Goal: Check status: Check status

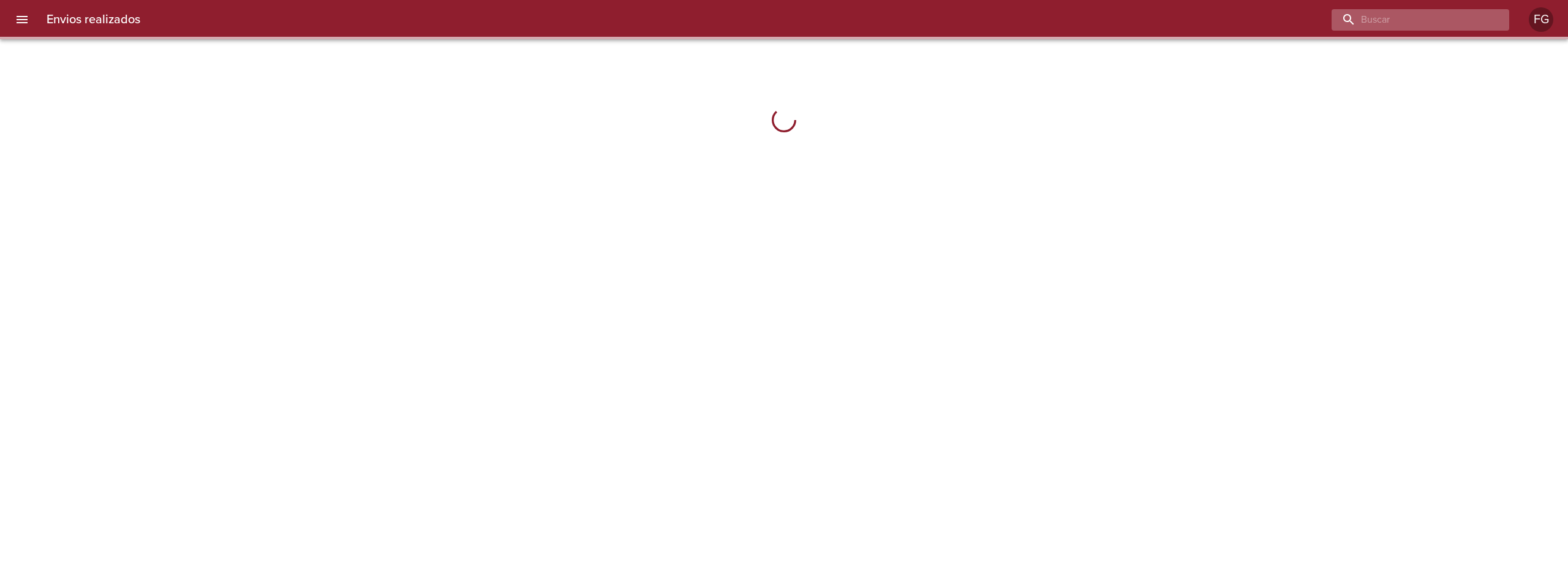
drag, startPoint x: 1439, startPoint y: 25, endPoint x: 1445, endPoint y: 16, distance: 10.8
click at [1443, 19] on input "buscar" at bounding box center [1410, 20] width 157 height 22
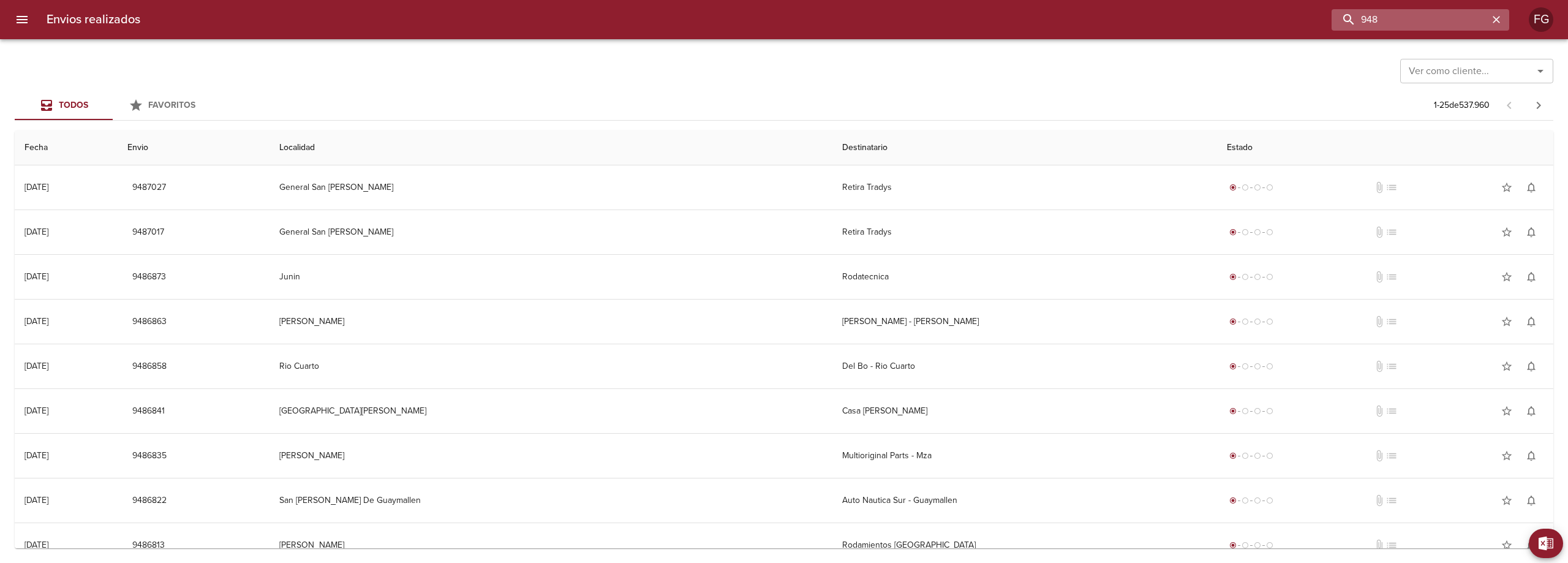
type input "948"
click at [1445, 16] on input "948" at bounding box center [1410, 20] width 157 height 22
type input "9481563"
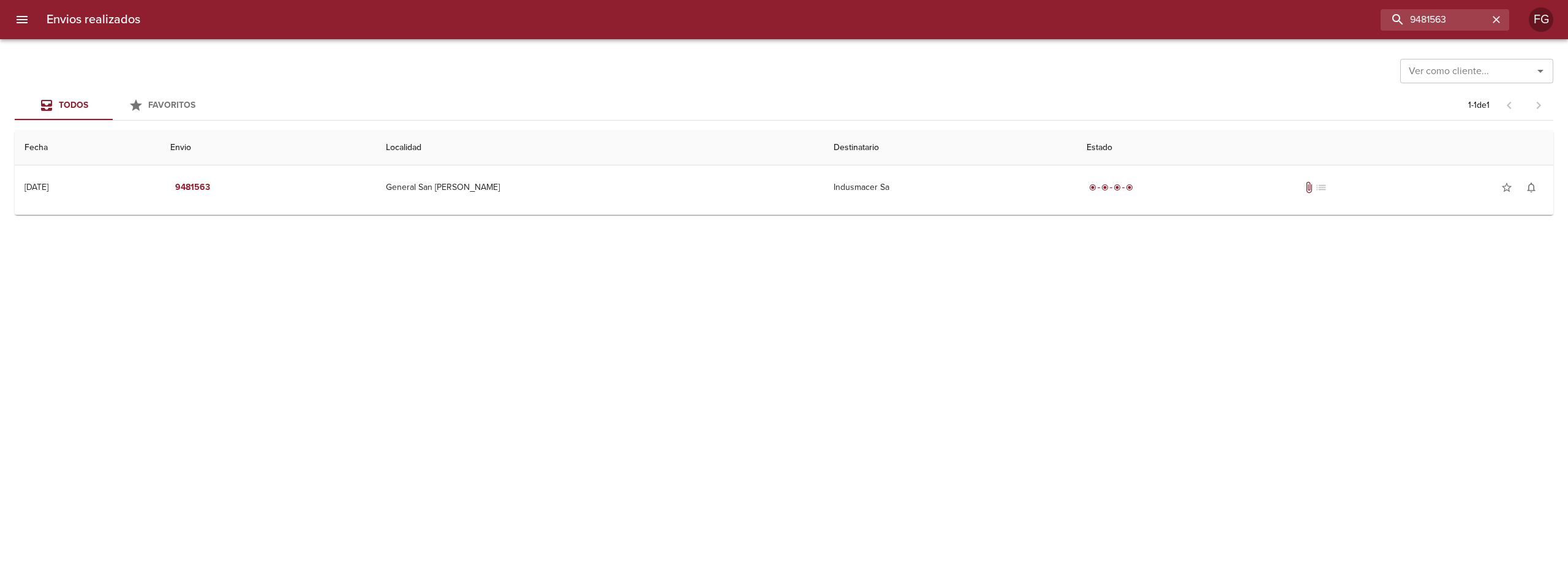
click at [822, 210] on td "Guia : 9481563" at bounding box center [784, 212] width 1539 height 5
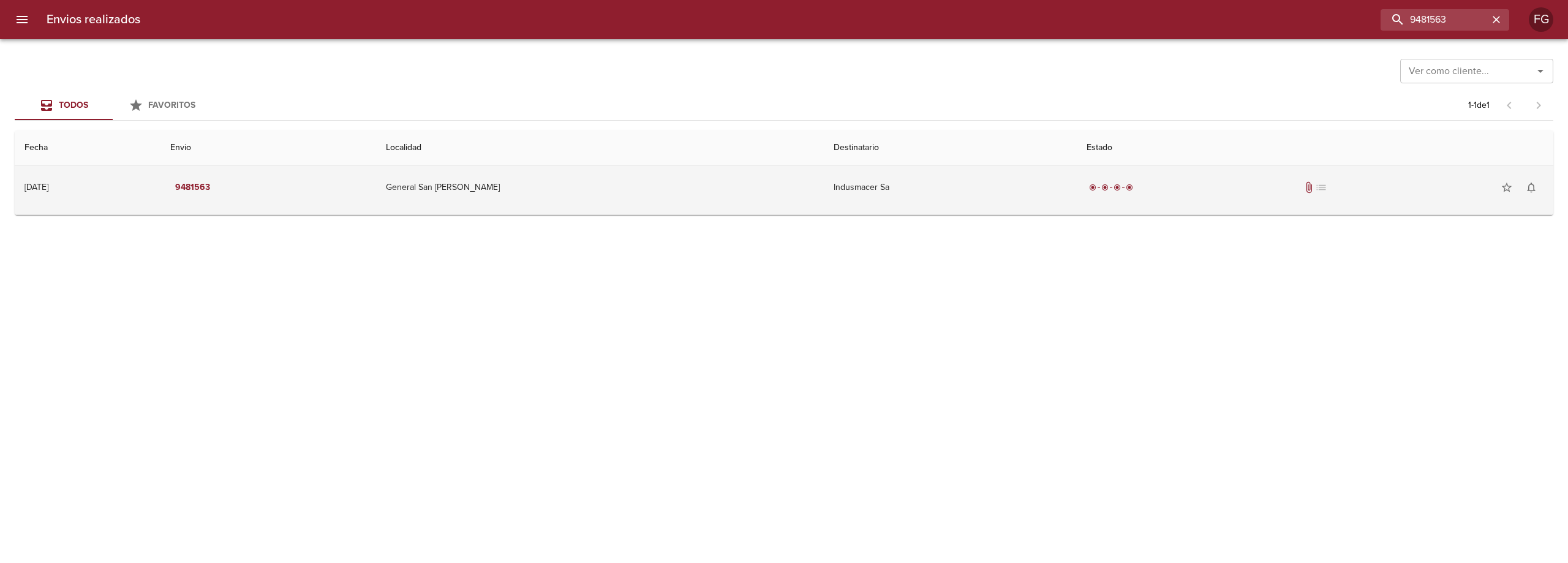
click at [1087, 195] on div "radio_button_checked radio_button_checked radio_button_checked radio_button_che…" at bounding box center [1316, 187] width 457 height 25
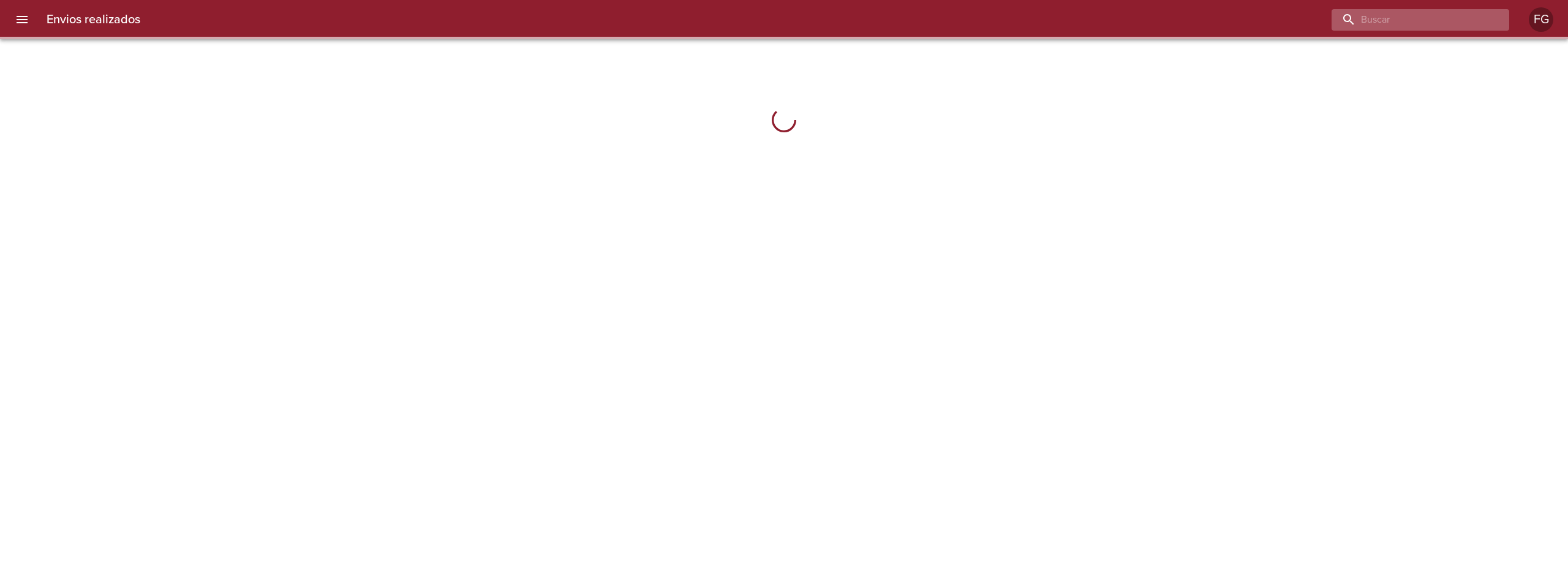
click at [1411, 19] on input "buscar" at bounding box center [1410, 20] width 157 height 22
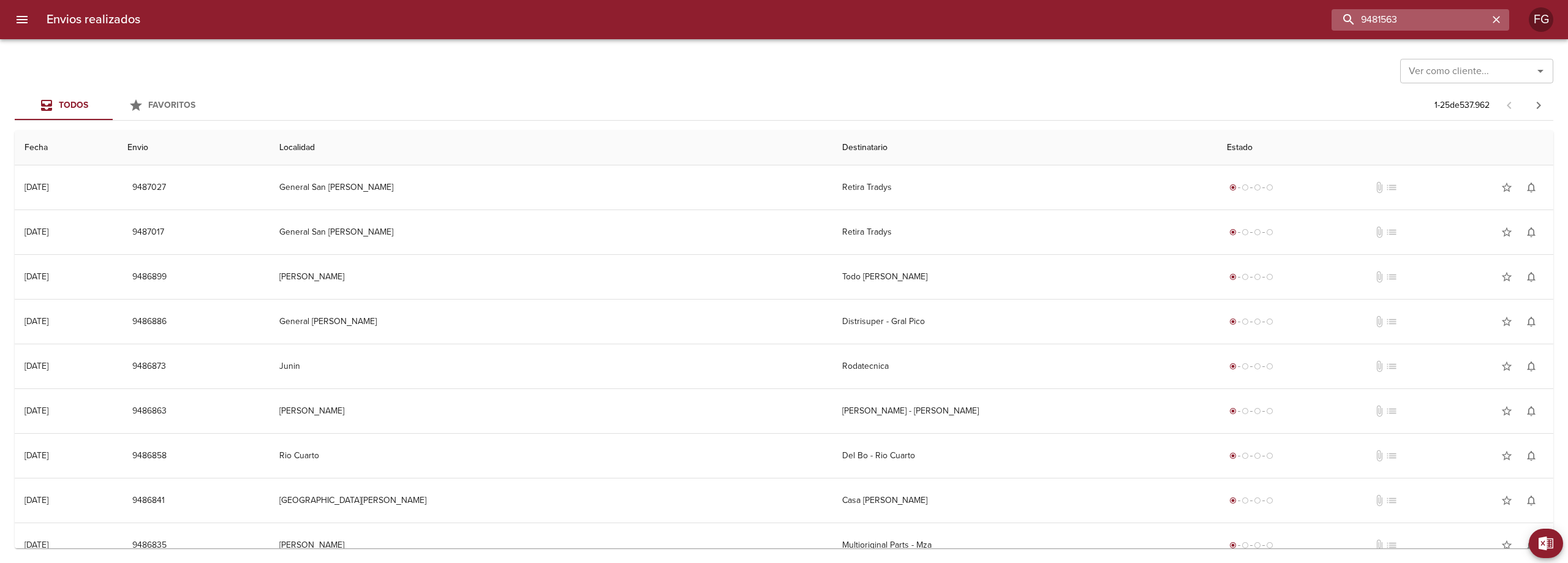
type input "9481563"
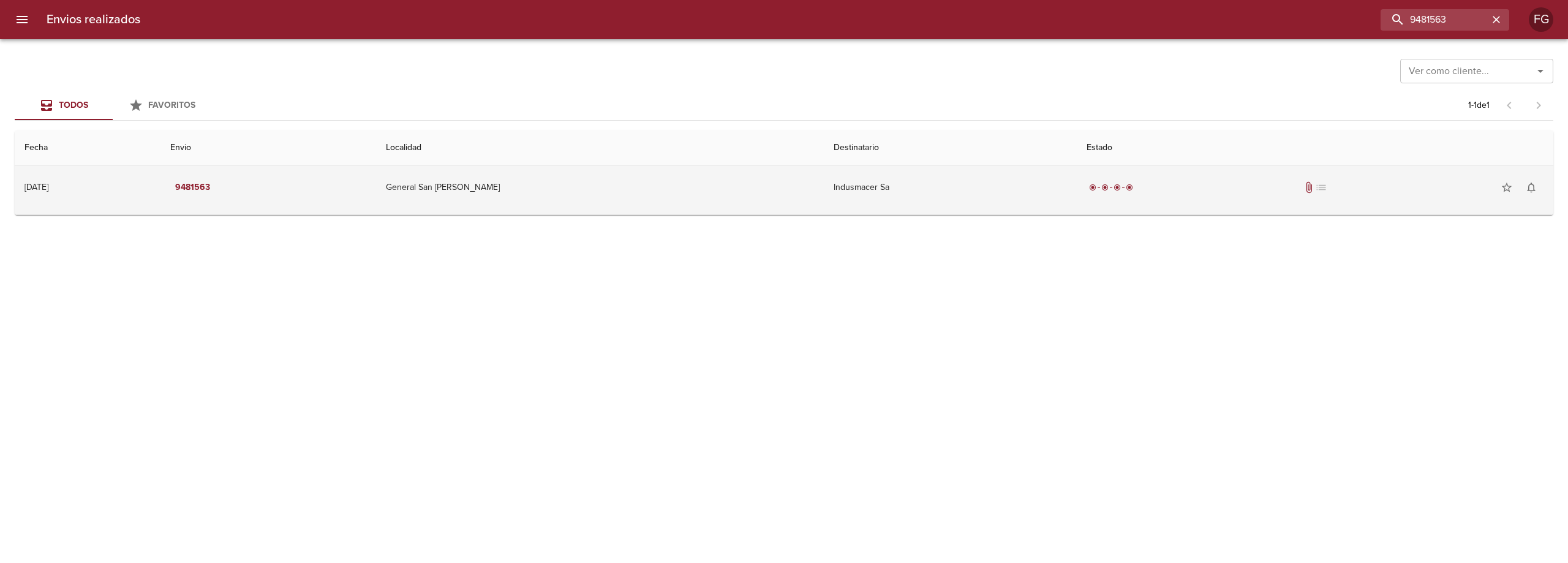
click at [825, 187] on td "Indusmacer Sa" at bounding box center [950, 187] width 253 height 44
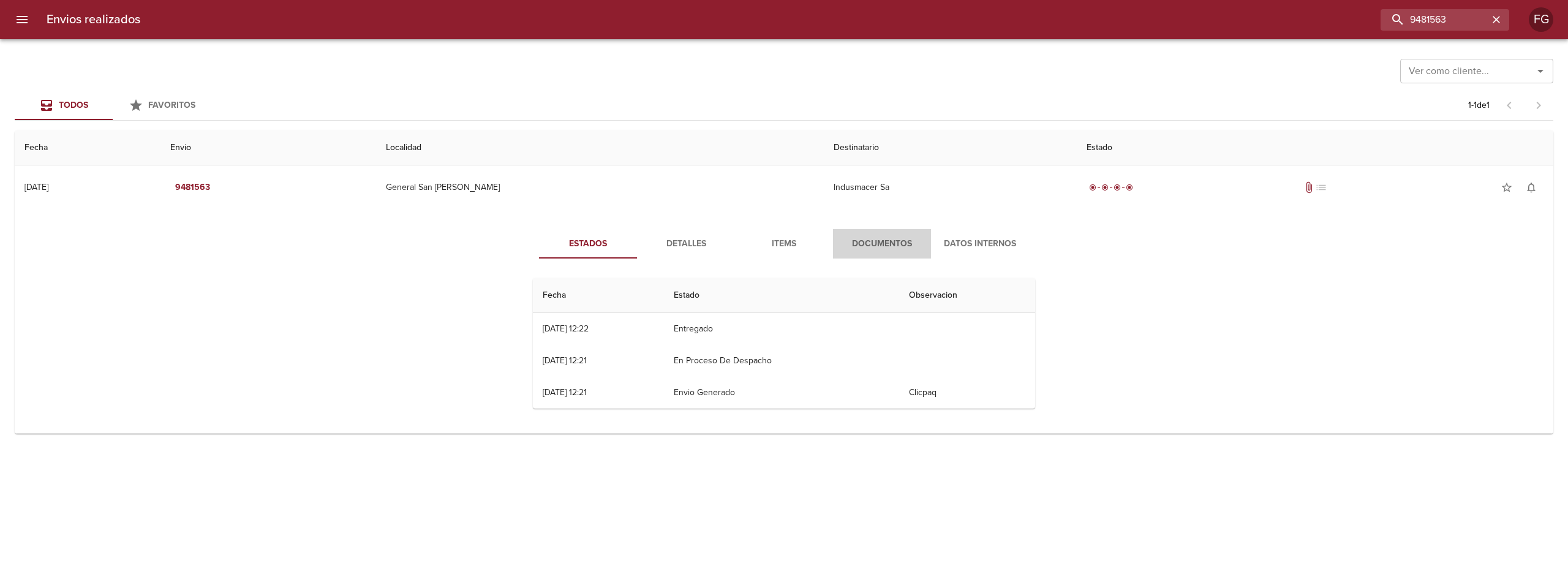
click at [867, 241] on span "Documentos" at bounding box center [882, 244] width 84 height 15
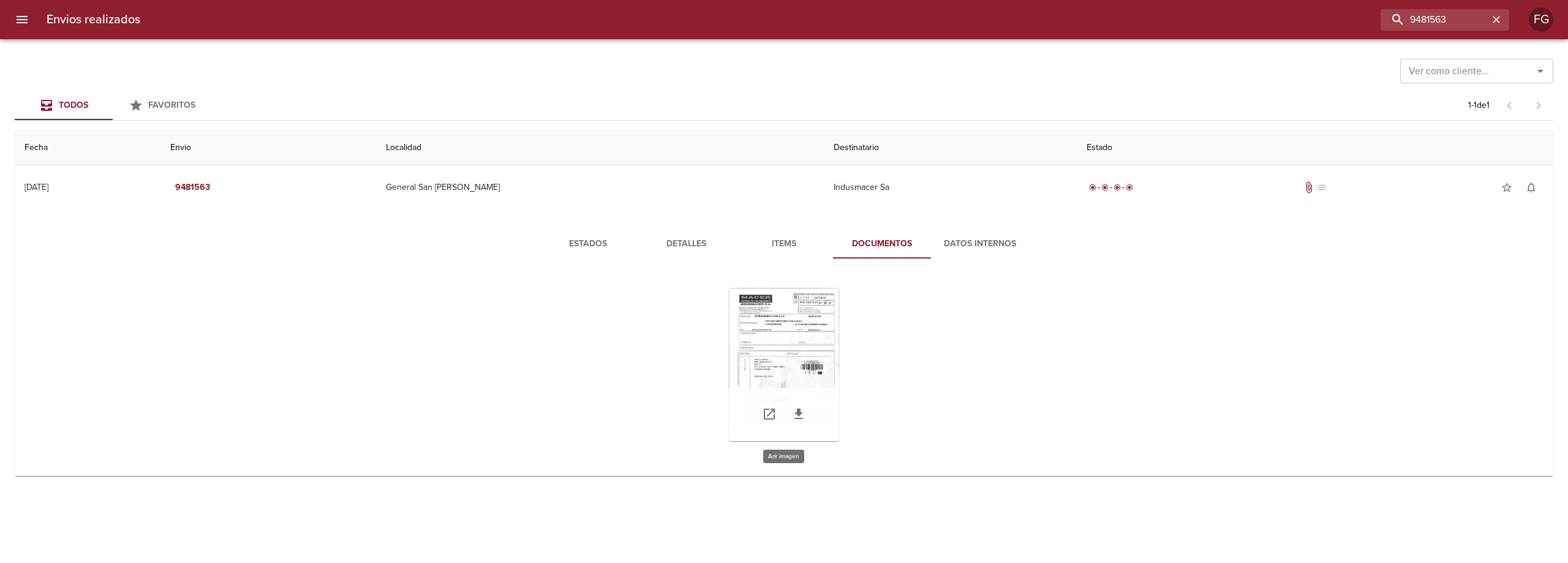
click at [797, 344] on div "Tabla de envíos del cliente" at bounding box center [784, 364] width 110 height 153
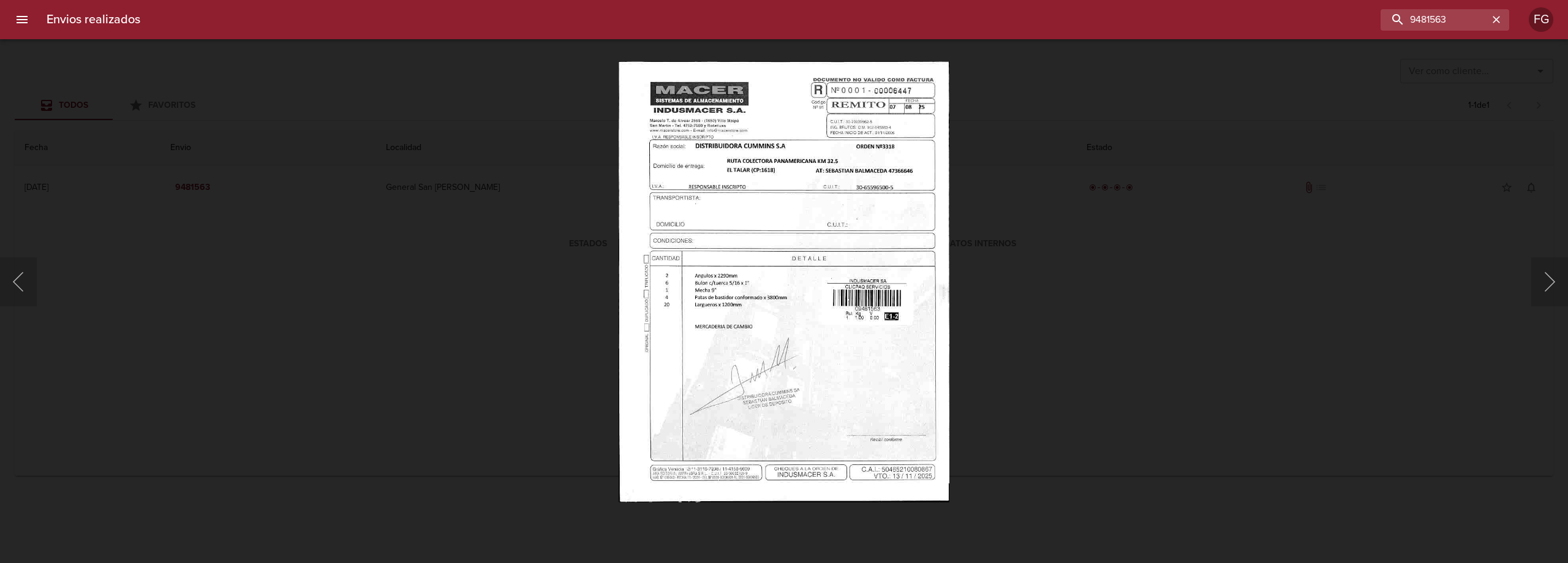
click at [797, 344] on img "Lightbox" at bounding box center [784, 281] width 330 height 440
click at [798, 344] on img "Lightbox" at bounding box center [784, 281] width 330 height 440
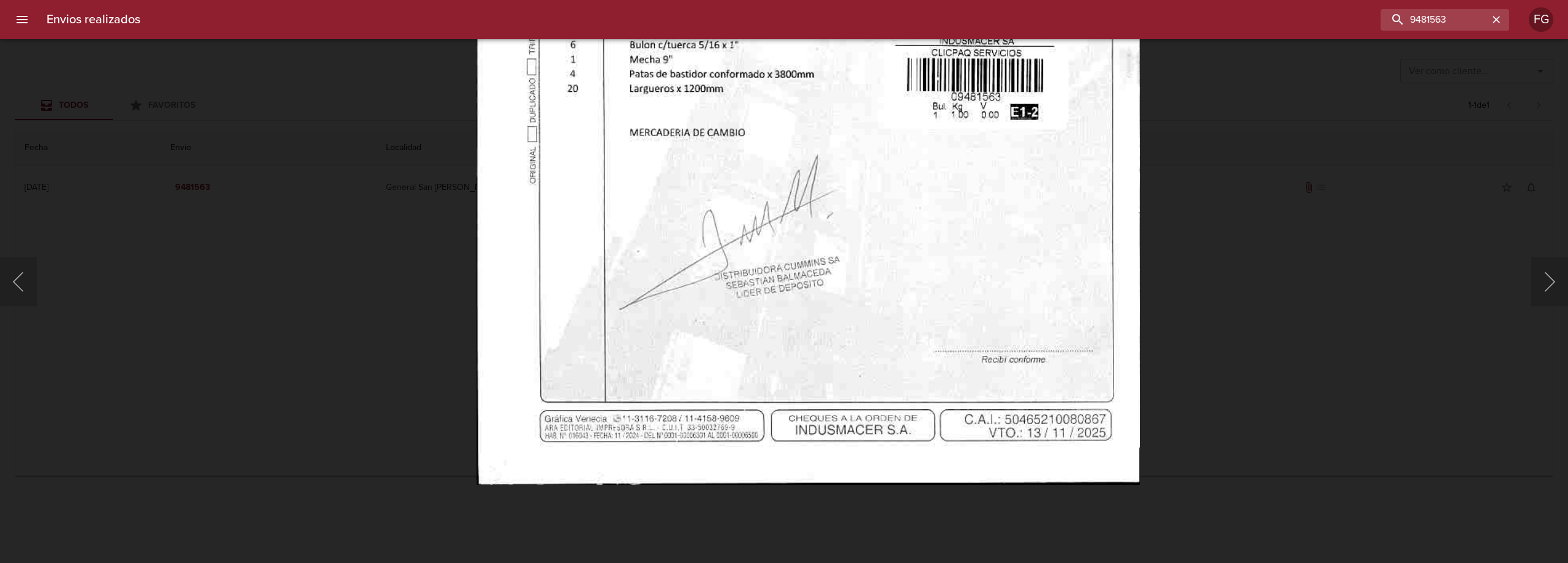
click at [859, 232] on img "Lightbox" at bounding box center [808, 42] width 663 height 885
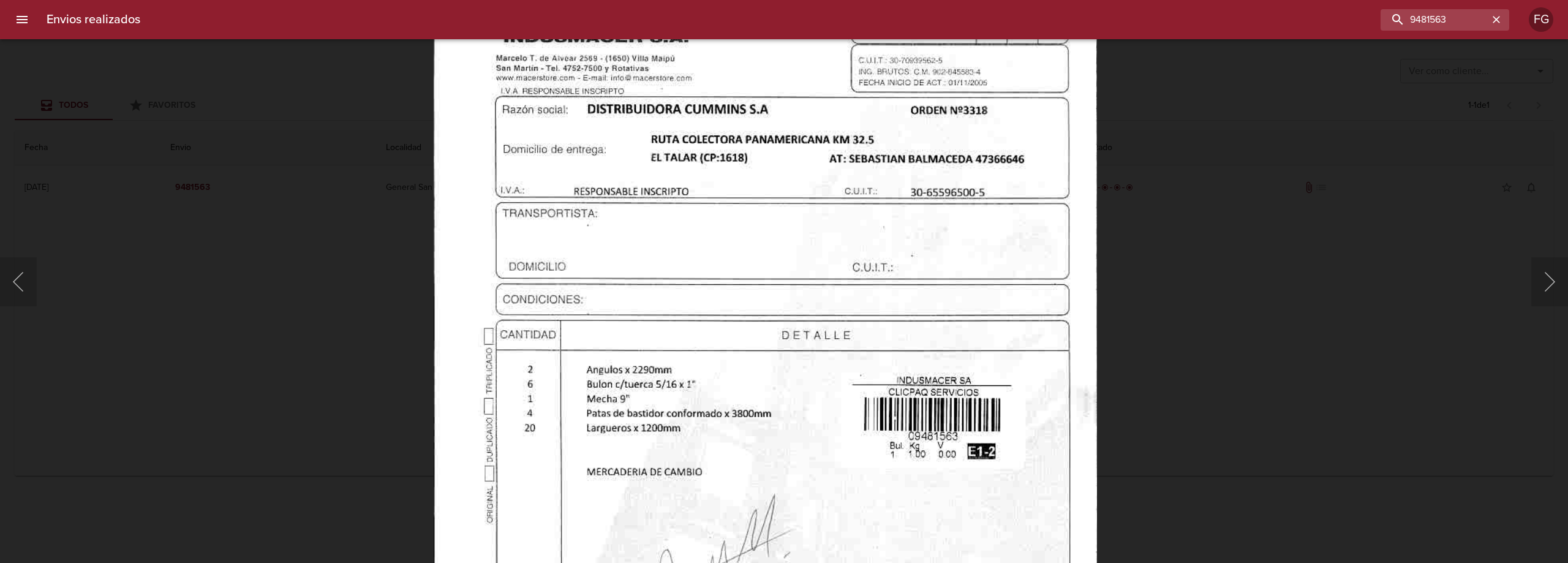
click at [833, 503] on img "Lightbox" at bounding box center [766, 381] width 663 height 885
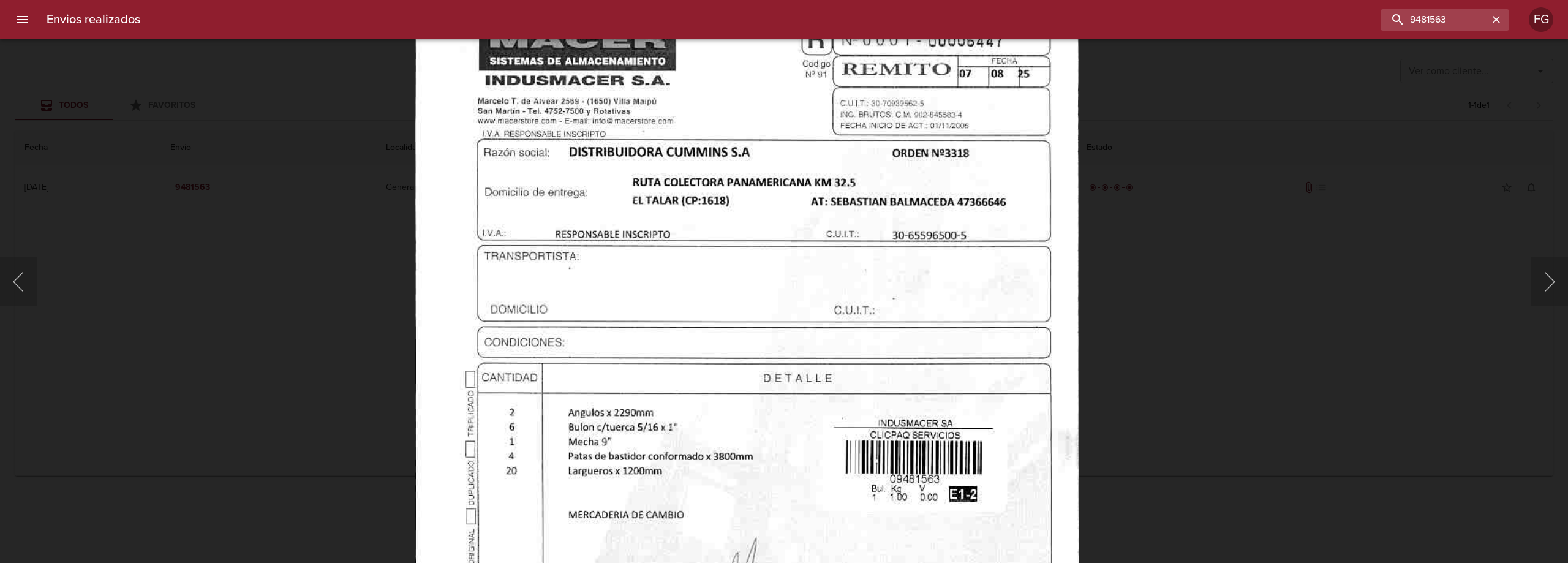
click at [850, 355] on img "Lightbox" at bounding box center [747, 424] width 663 height 885
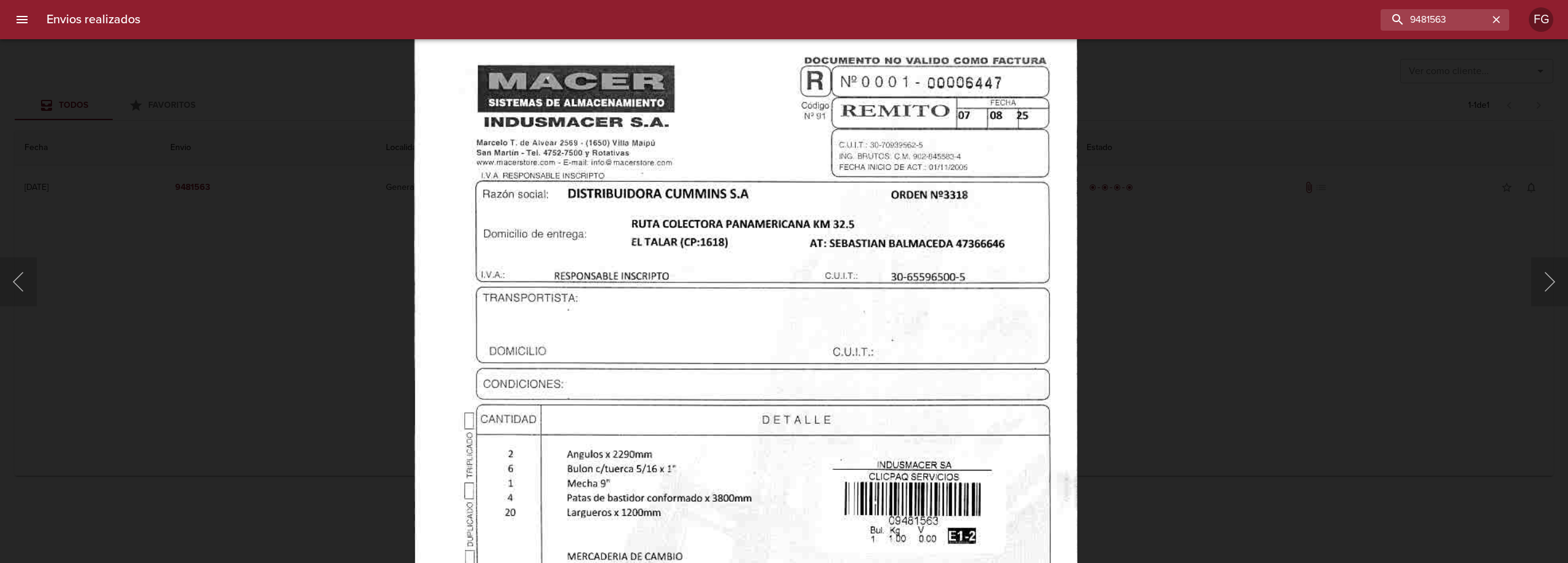
click at [862, 444] on img "Lightbox" at bounding box center [745, 466] width 663 height 885
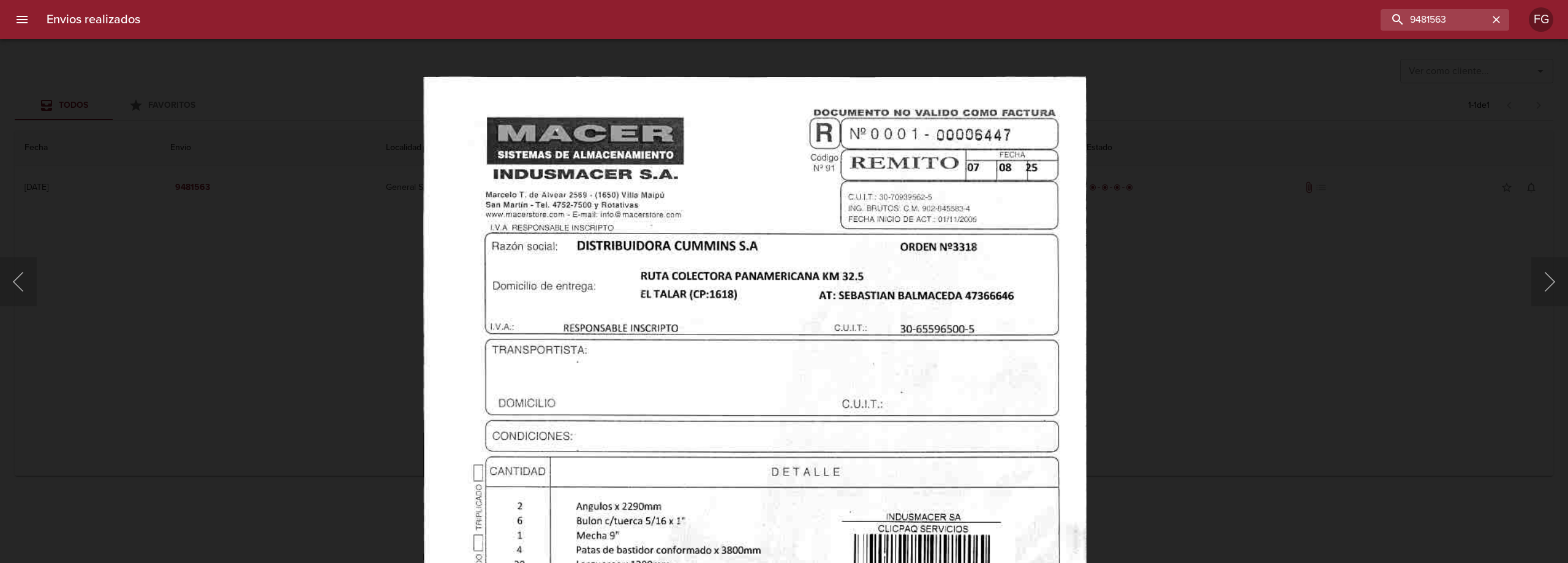
click at [621, 130] on img "Lightbox" at bounding box center [755, 518] width 663 height 885
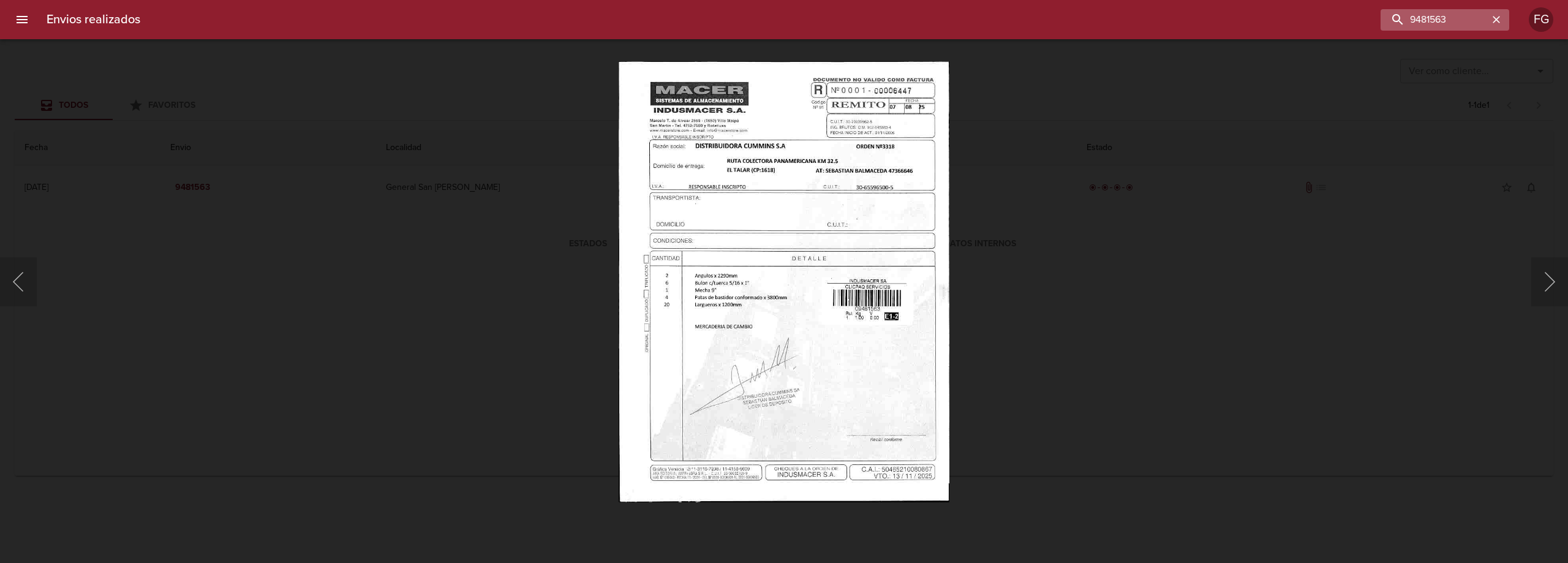
click at [1502, 23] on icon "button" at bounding box center [1497, 19] width 12 height 12
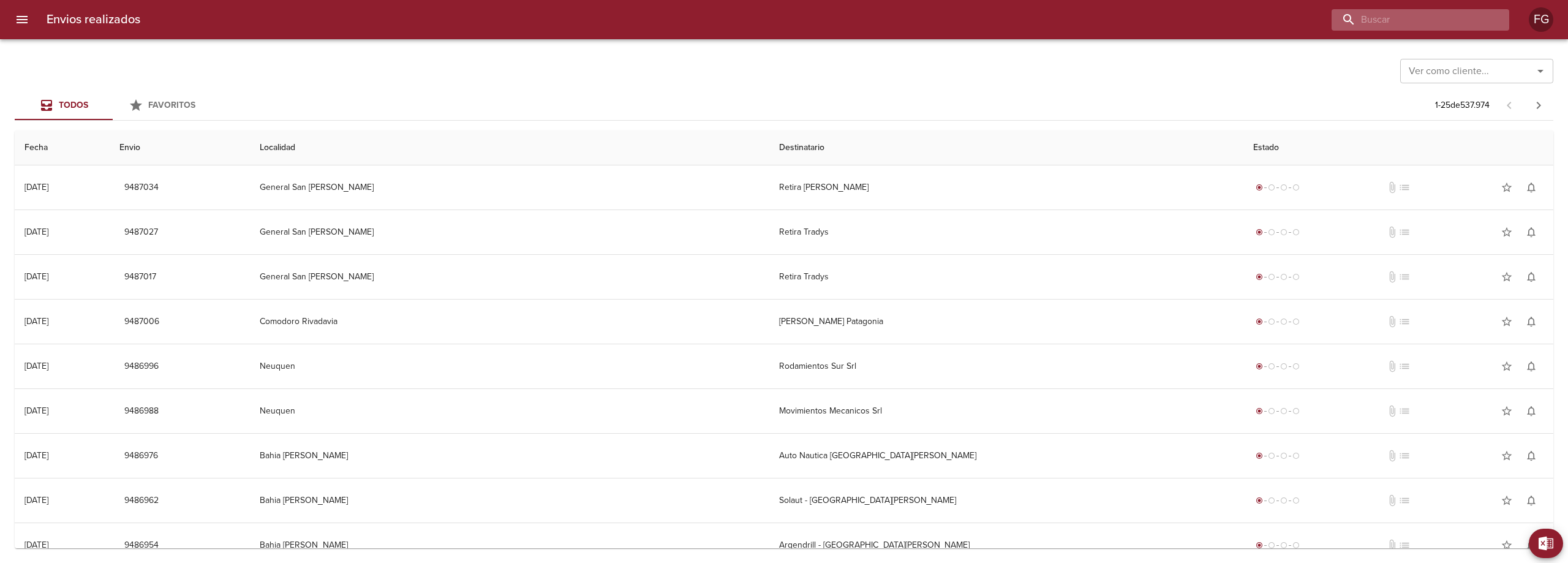
click at [1438, 14] on input "buscar" at bounding box center [1410, 20] width 157 height 22
type input "9481563"
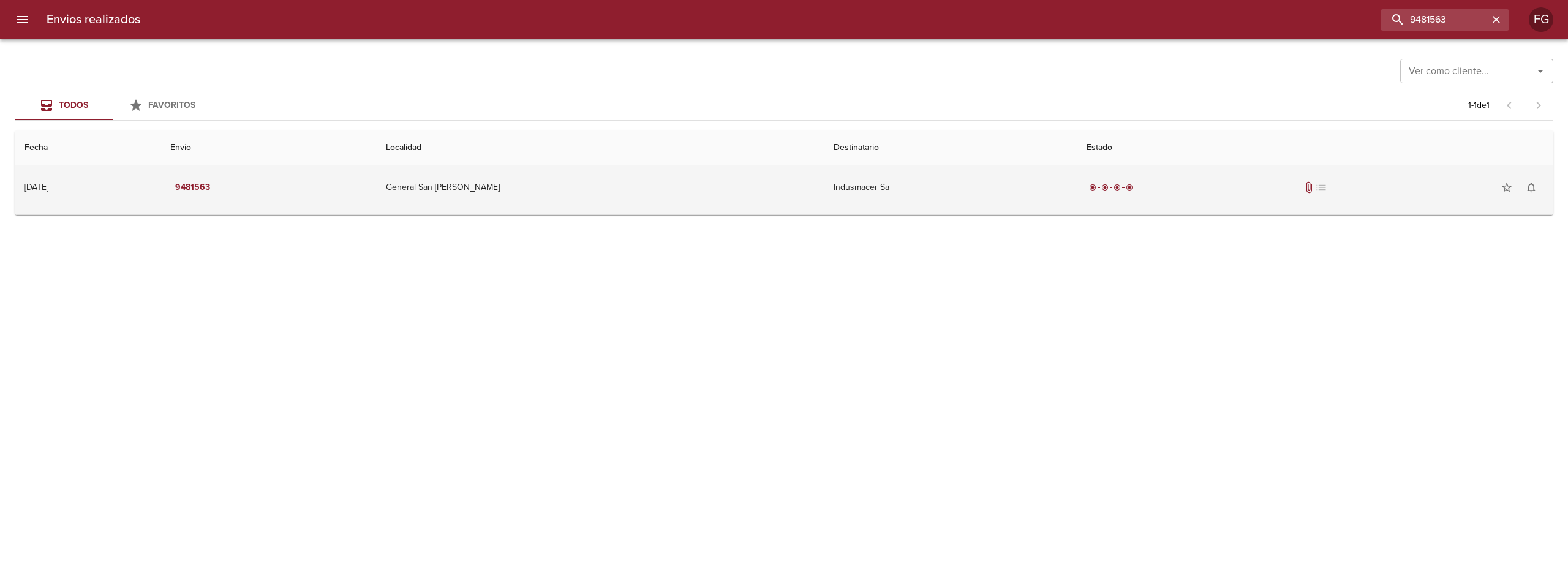
click at [737, 196] on td "General San [PERSON_NAME]" at bounding box center [600, 187] width 448 height 44
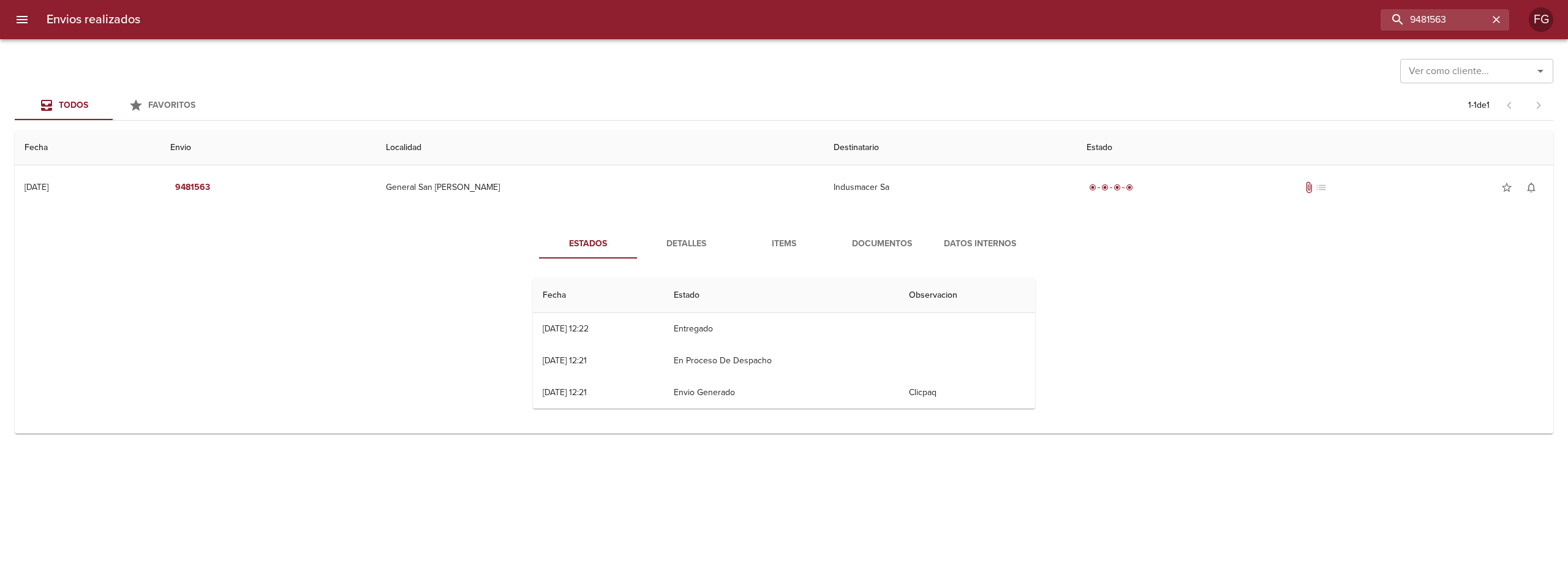
drag, startPoint x: 890, startPoint y: 251, endPoint x: 871, endPoint y: 244, distance: 20.2
click at [887, 249] on span "Documentos" at bounding box center [882, 244] width 84 height 15
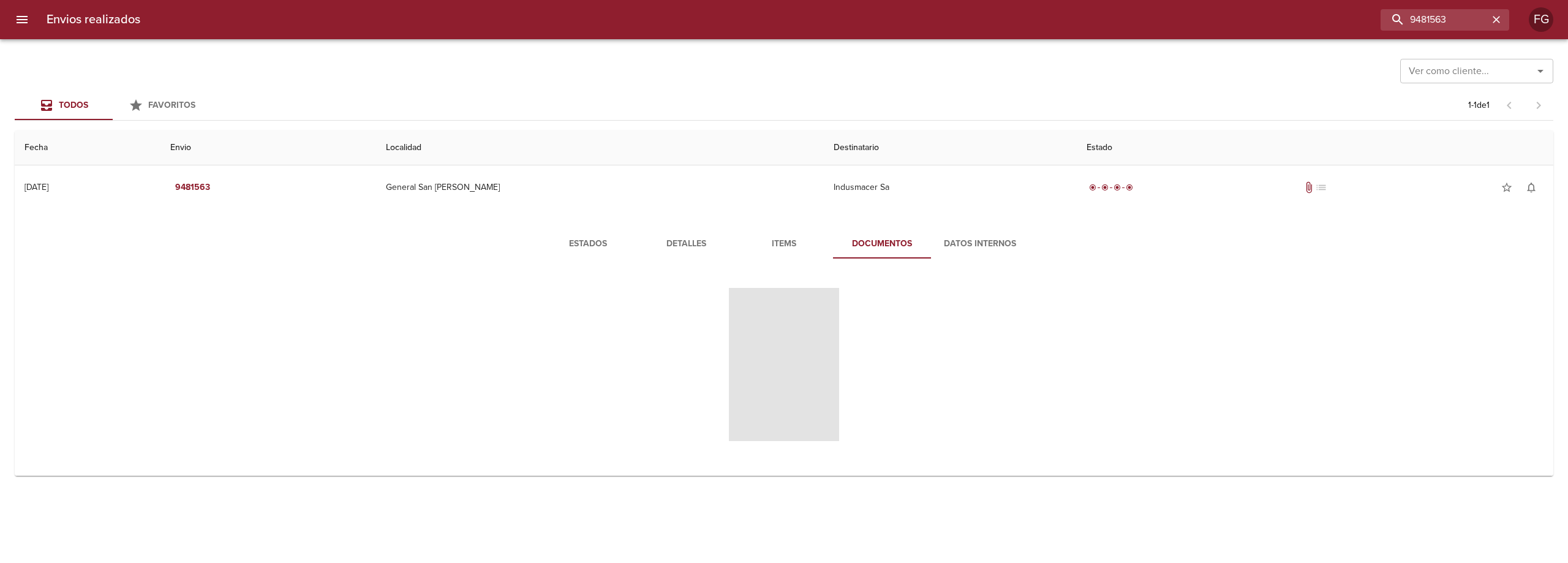
click at [781, 358] on span "Tabla de envíos del cliente" at bounding box center [784, 364] width 110 height 153
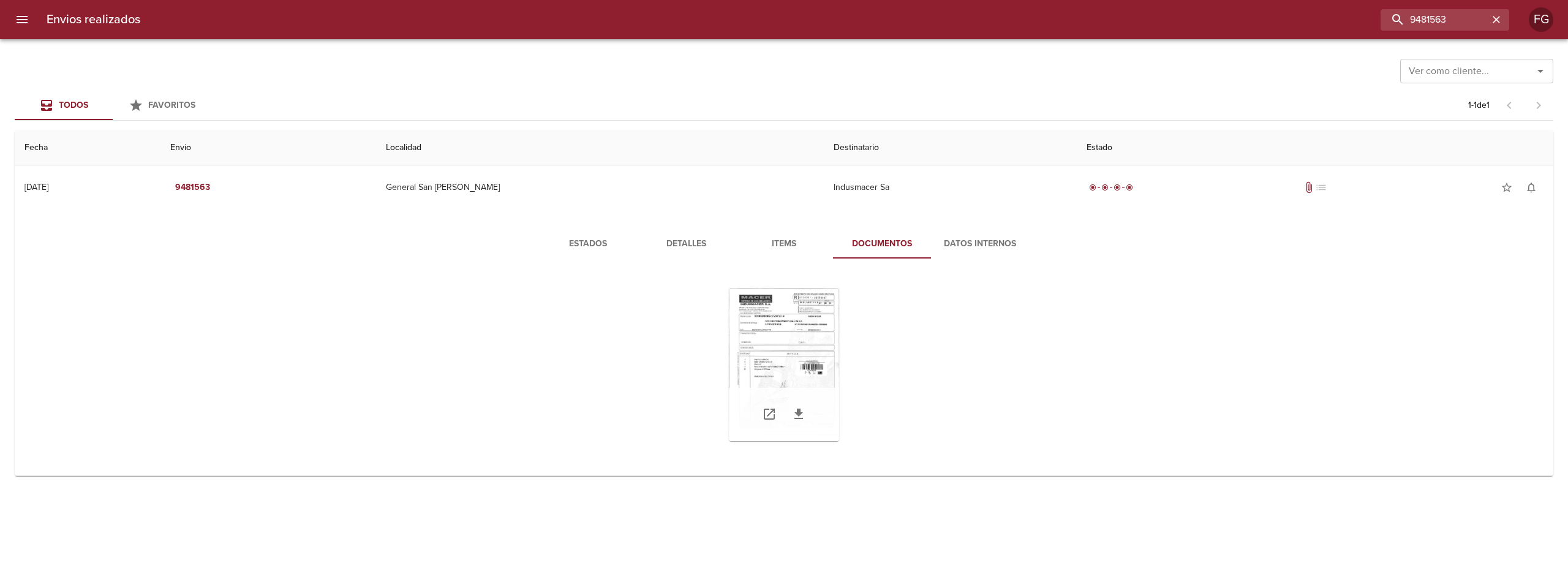
click at [762, 369] on div "Tabla de envíos del cliente" at bounding box center [784, 364] width 110 height 153
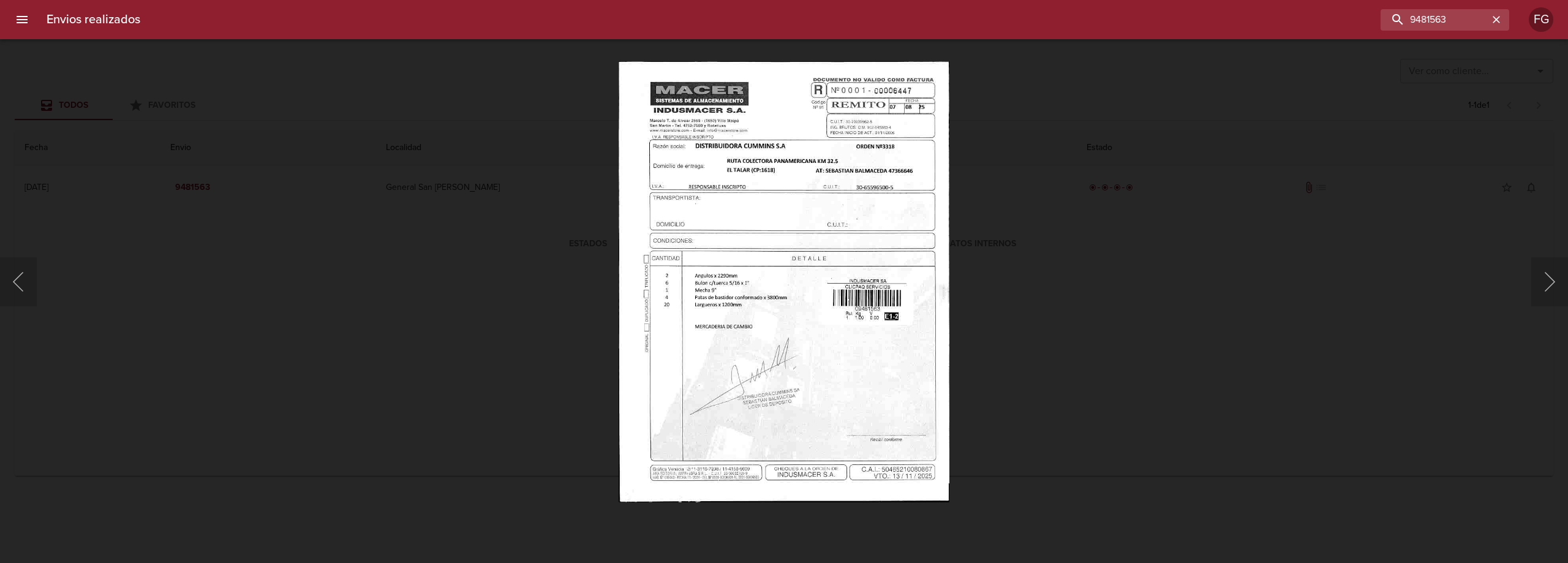
click at [762, 369] on img "Lightbox" at bounding box center [784, 281] width 330 height 440
